Goal: Transaction & Acquisition: Obtain resource

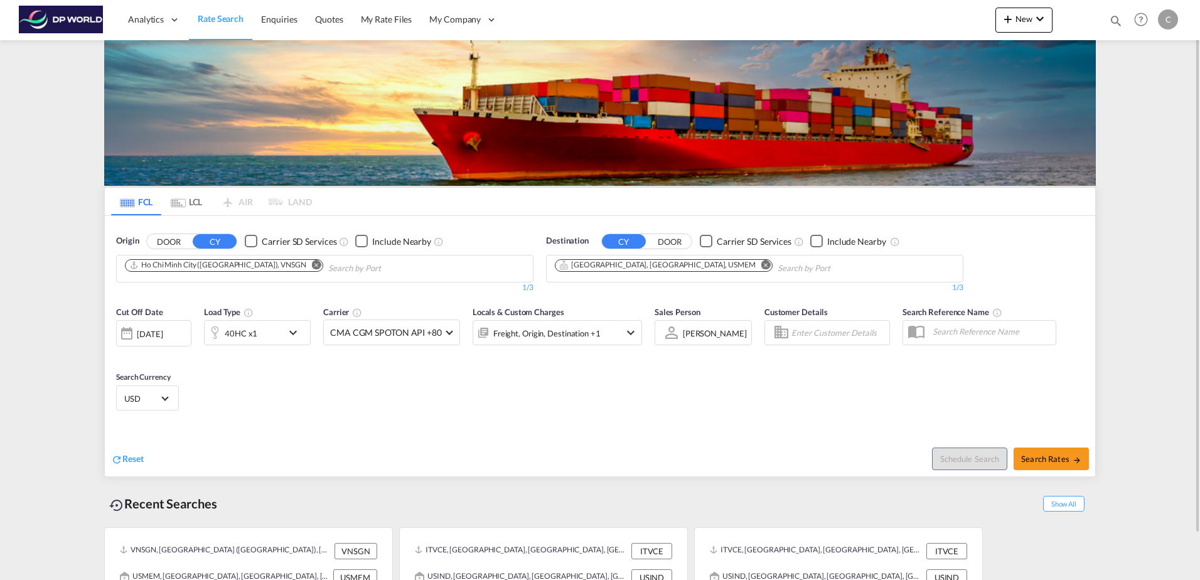
click at [312, 263] on md-icon "Remove" at bounding box center [316, 264] width 9 height 9
click at [198, 274] on body "Analytics Dashboard Rate Search Enquiries Quotes My Rate Files My Company" at bounding box center [600, 290] width 1200 height 580
paste input "[GEOGRAPHIC_DATA]"
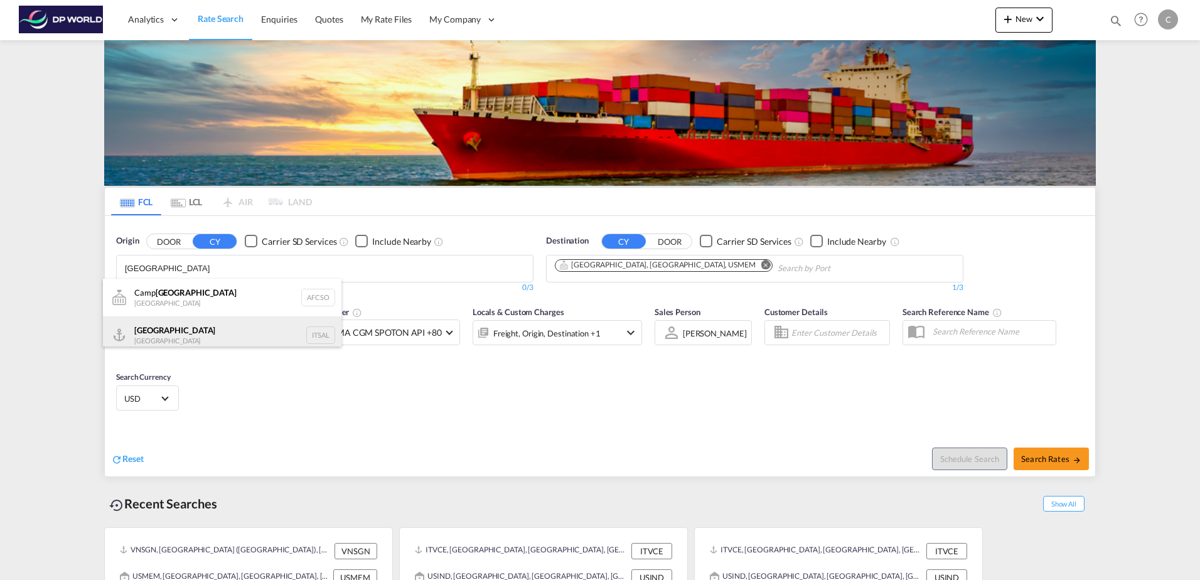
type input "[GEOGRAPHIC_DATA]"
drag, startPoint x: 203, startPoint y: 325, endPoint x: 303, endPoint y: 314, distance: 101.0
click at [203, 326] on div "[PERSON_NAME] [GEOGRAPHIC_DATA] ITSAL" at bounding box center [222, 335] width 238 height 38
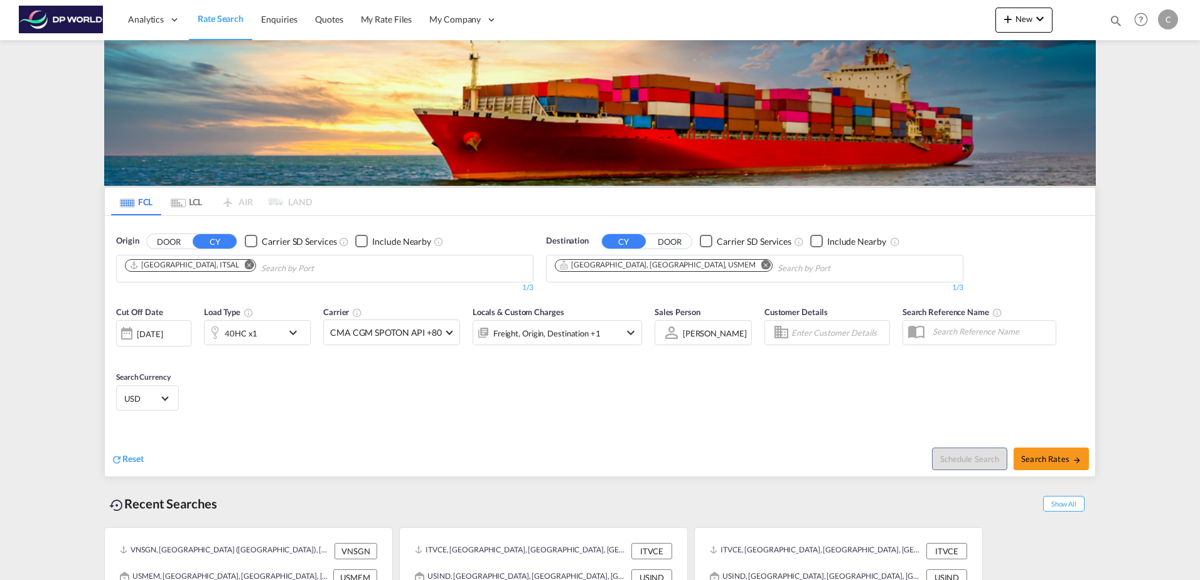
click at [761, 265] on md-icon "Remove" at bounding box center [765, 264] width 9 height 9
click at [673, 272] on body "Analytics Dashboard Rate Search Enquiries Quotes My Rate Files My Company" at bounding box center [600, 290] width 1200 height 580
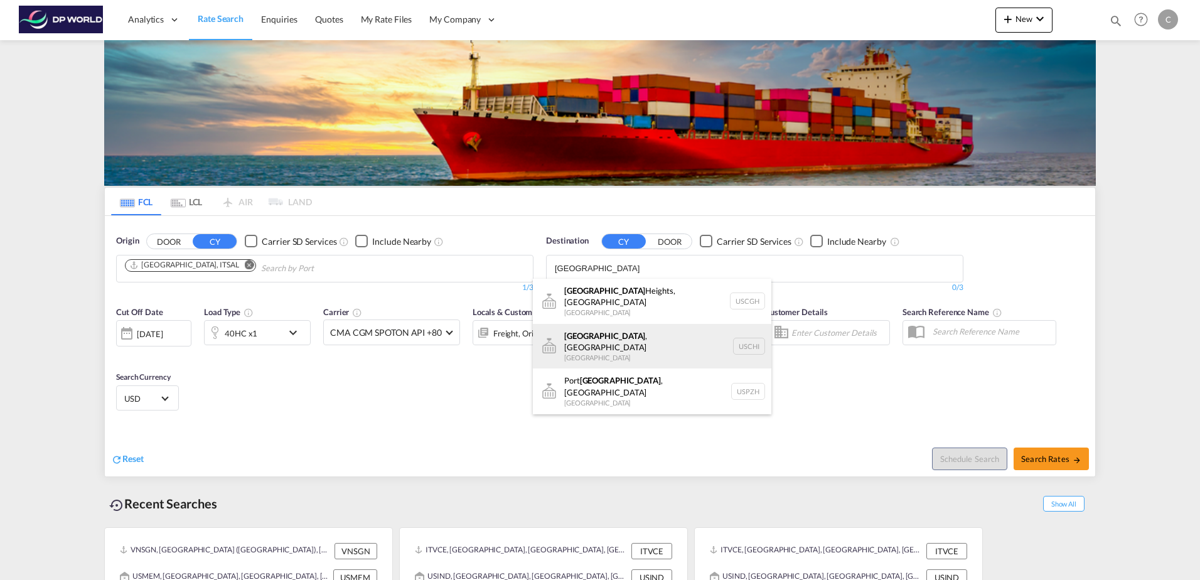
type input "[GEOGRAPHIC_DATA]"
click at [663, 328] on div "[GEOGRAPHIC_DATA] , [GEOGRAPHIC_DATA] [GEOGRAPHIC_DATA] [GEOGRAPHIC_DATA]" at bounding box center [652, 346] width 238 height 45
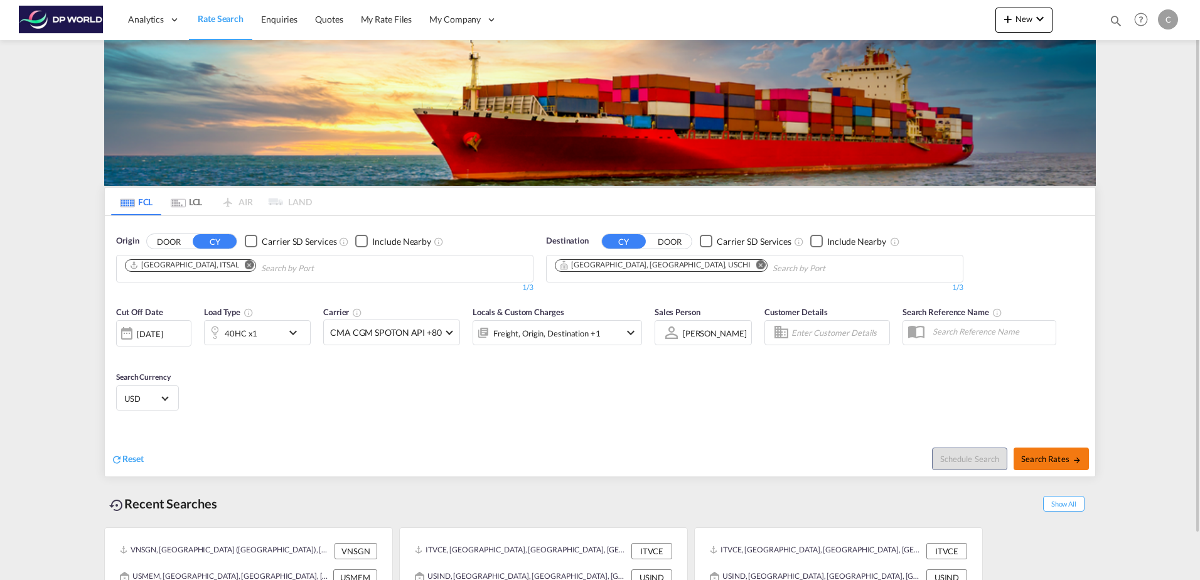
click at [1044, 451] on button "Search Rates" at bounding box center [1051, 458] width 75 height 23
type input "ITSAL to USCHI / [DATE]"
